Goal: Consume media (video, audio)

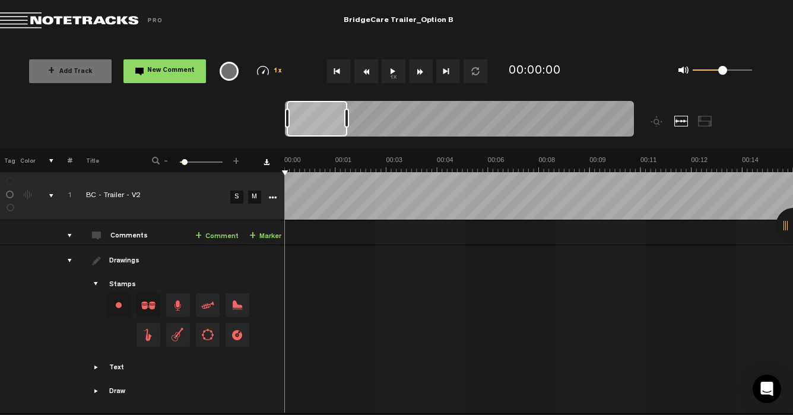
click at [392, 74] on button "1x" at bounding box center [394, 71] width 24 height 24
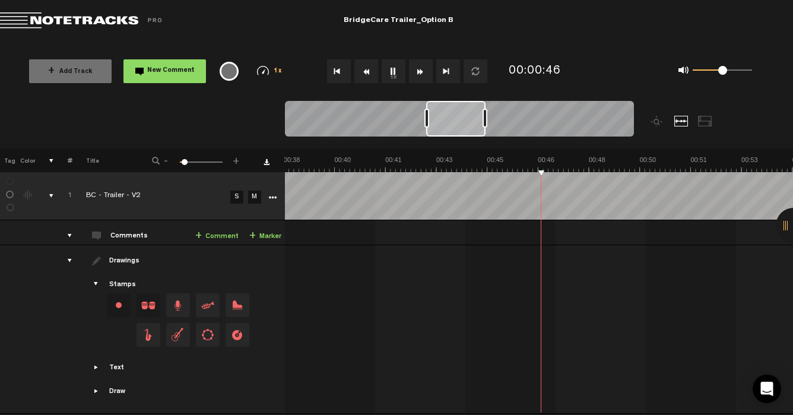
scroll to position [0, 1222]
click at [392, 71] on button "1x" at bounding box center [394, 71] width 24 height 24
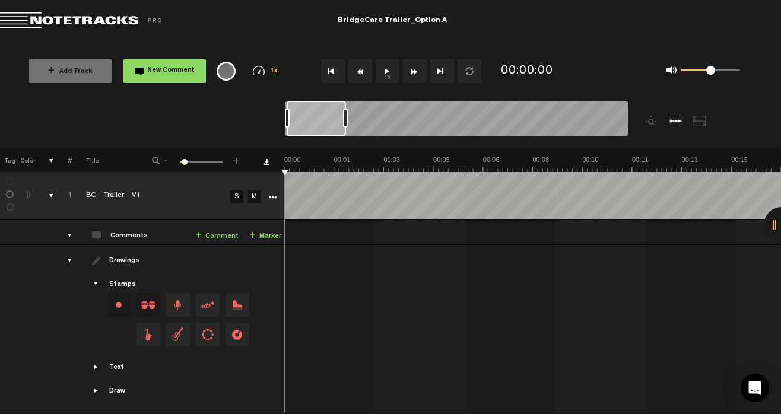
click at [392, 67] on button "1x" at bounding box center [388, 71] width 24 height 24
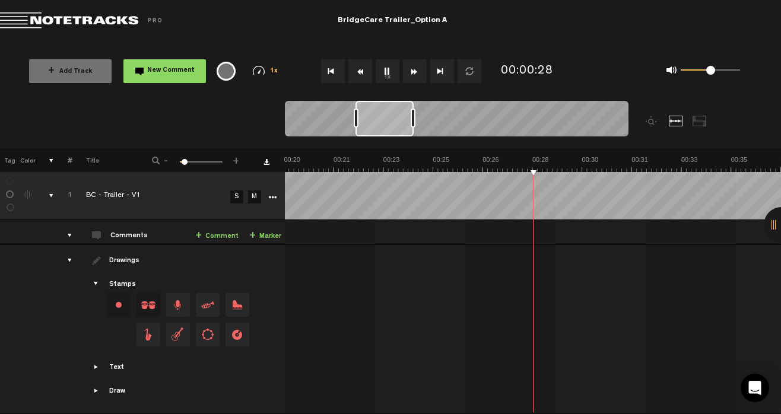
scroll to position [0, 597]
click at [384, 73] on button "1x" at bounding box center [388, 71] width 24 height 24
click at [382, 69] on button "1x" at bounding box center [388, 71] width 24 height 24
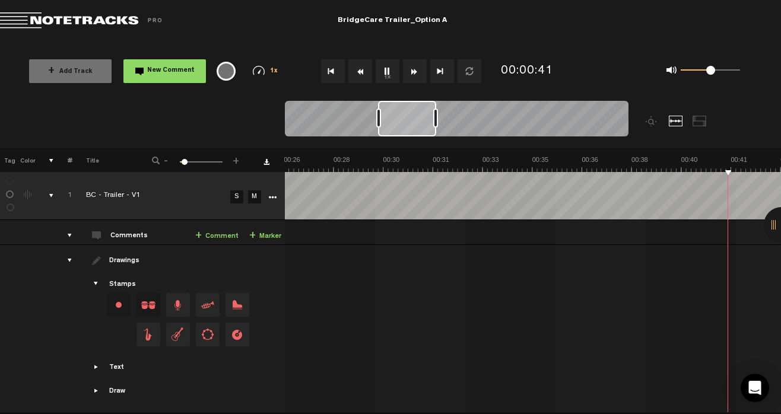
scroll to position [0, 994]
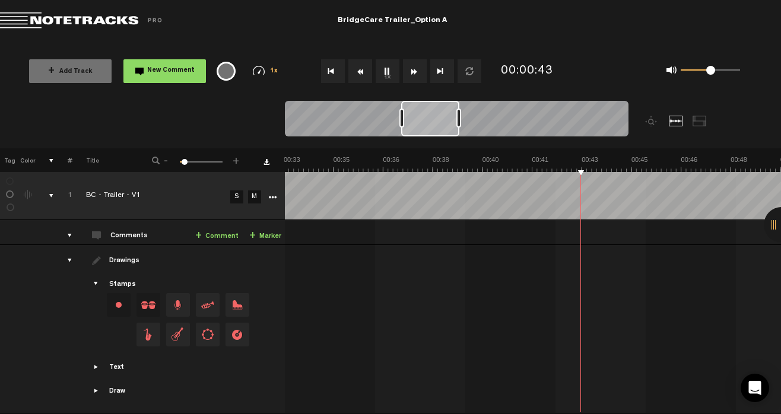
drag, startPoint x: 389, startPoint y: 69, endPoint x: 453, endPoint y: 46, distance: 67.6
click at [389, 69] on button "1x" at bounding box center [388, 71] width 24 height 24
